Goal: Information Seeking & Learning: Check status

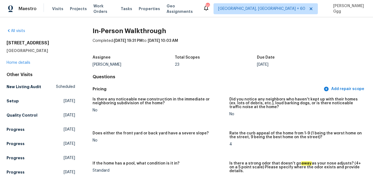
click at [56, 10] on span "Visits" at bounding box center [57, 8] width 11 height 5
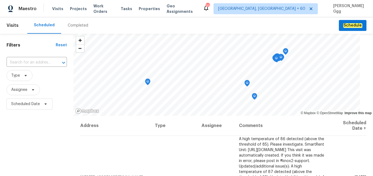
click at [69, 26] on div "Completed" at bounding box center [78, 25] width 20 height 5
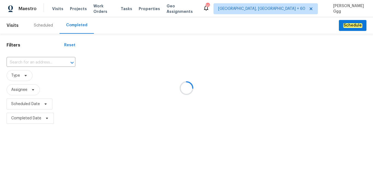
click at [36, 61] on div at bounding box center [186, 88] width 373 height 176
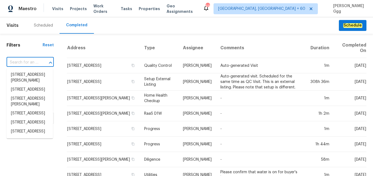
paste input "[STREET_ADDRESS][PERSON_NAME][PERSON_NAME]"
type input "[STREET_ADDRESS][PERSON_NAME][PERSON_NAME]"
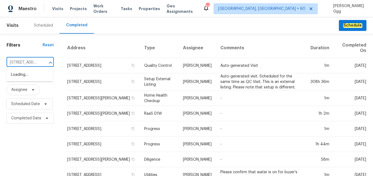
scroll to position [0, 31]
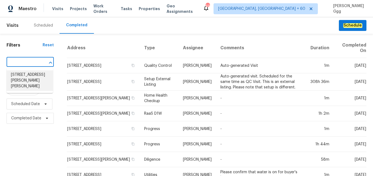
click at [34, 80] on li "[STREET_ADDRESS][PERSON_NAME][PERSON_NAME]" at bounding box center [30, 80] width 46 height 20
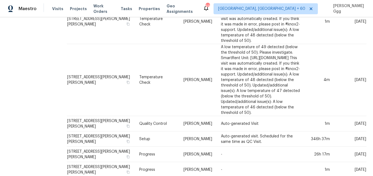
scroll to position [267, 0]
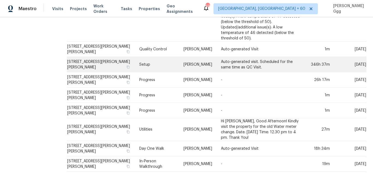
click at [135, 61] on td "Setup" at bounding box center [157, 64] width 44 height 15
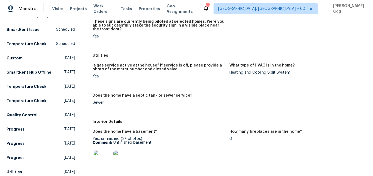
scroll to position [138, 0]
